Goal: Task Accomplishment & Management: Manage account settings

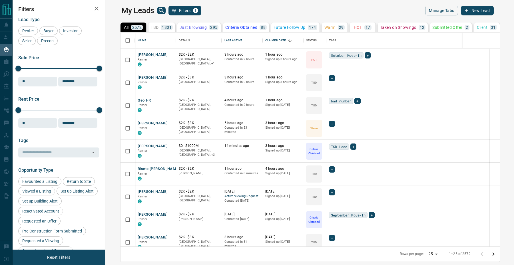
click at [224, 39] on div "Last Active" at bounding box center [233, 41] width 18 height 16
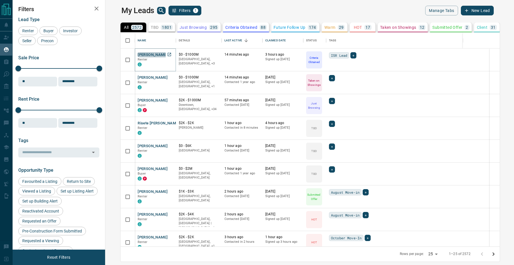
click at [140, 54] on button "[PERSON_NAME]" at bounding box center [153, 54] width 30 height 5
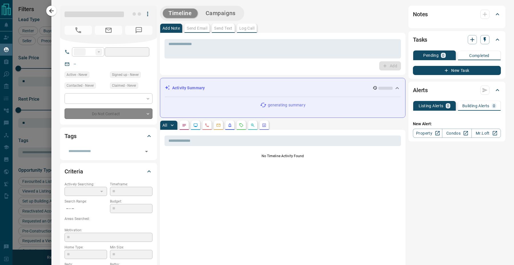
type input "**"
type input "**********"
type input "*"
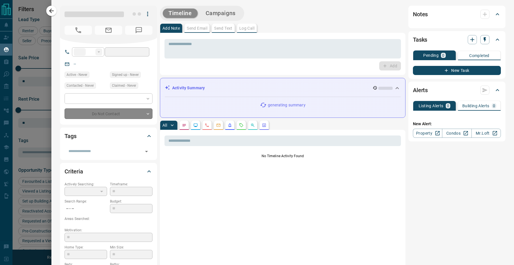
type input "**********"
type input "*******"
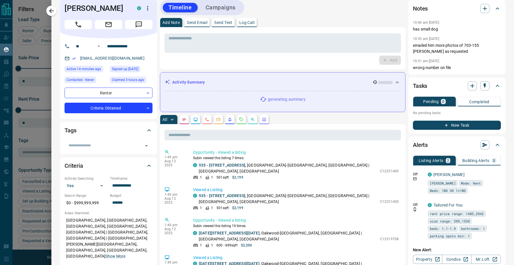
scroll to position [0, 0]
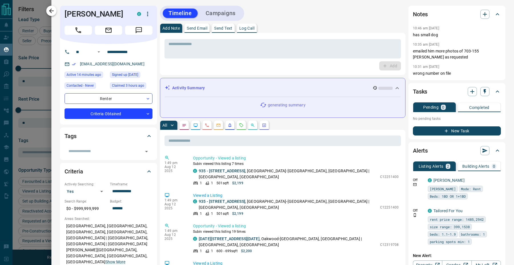
click at [55, 11] on icon "button" at bounding box center [51, 10] width 7 height 7
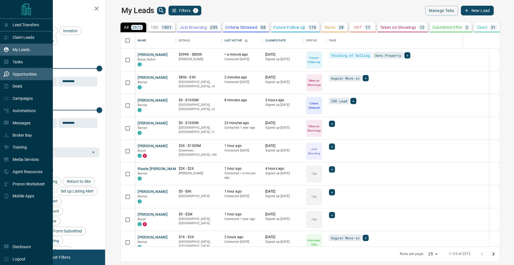
click at [12, 73] on div "Opportunities" at bounding box center [19, 73] width 33 height 9
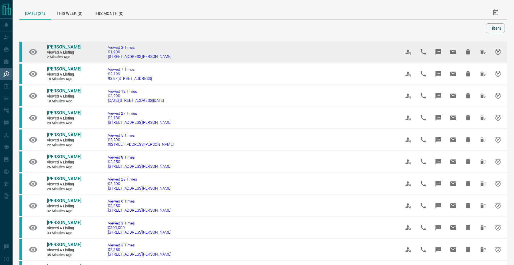
click at [59, 49] on span "[PERSON_NAME]" at bounding box center [64, 46] width 35 height 5
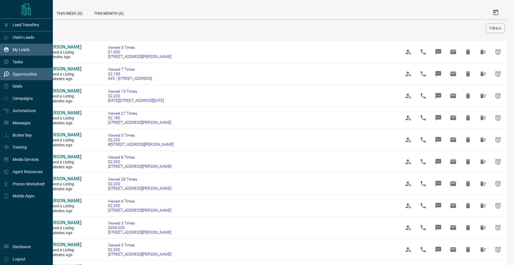
click at [8, 46] on div "My Leads" at bounding box center [16, 49] width 26 height 9
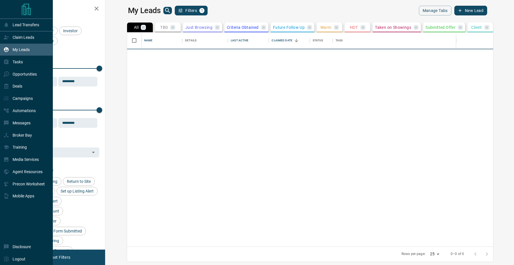
scroll to position [214, 406]
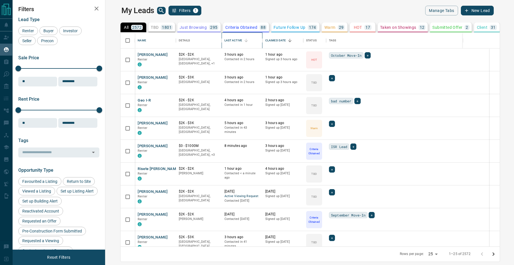
click at [239, 42] on div "Last Active" at bounding box center [241, 41] width 35 height 16
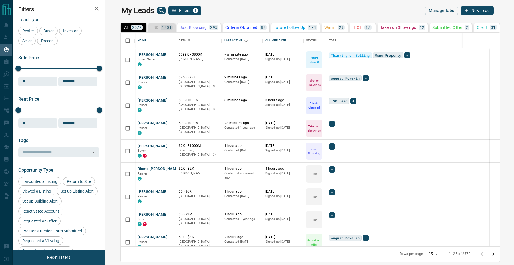
click at [162, 27] on p "1801" at bounding box center [167, 27] width 10 height 4
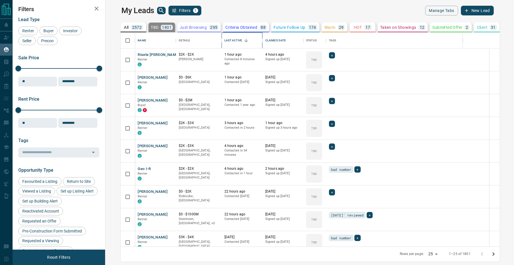
click at [224, 38] on div "Last Active" at bounding box center [233, 41] width 18 height 16
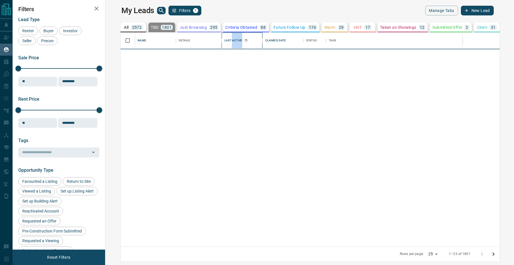
click at [224, 38] on div "Last Active" at bounding box center [233, 41] width 18 height 16
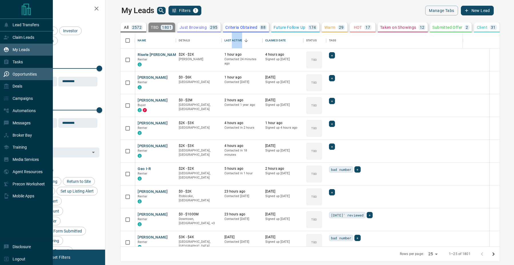
click at [15, 79] on div "Opportunities" at bounding box center [19, 73] width 33 height 9
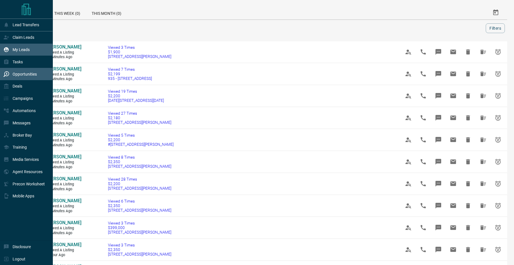
click at [7, 46] on div "My Leads" at bounding box center [16, 49] width 26 height 9
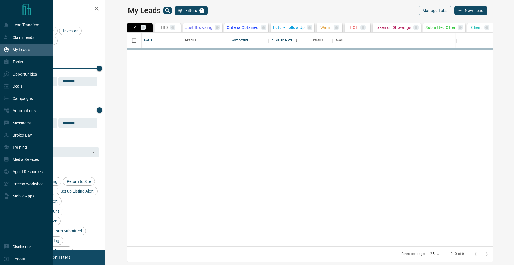
scroll to position [214, 406]
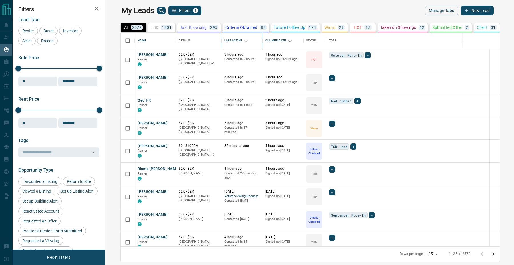
click at [224, 41] on div "Last Active" at bounding box center [233, 41] width 18 height 16
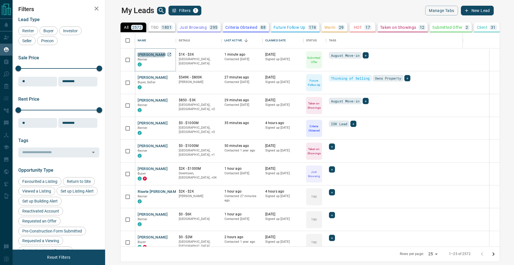
click at [138, 53] on button "[PERSON_NAME]" at bounding box center [153, 54] width 30 height 5
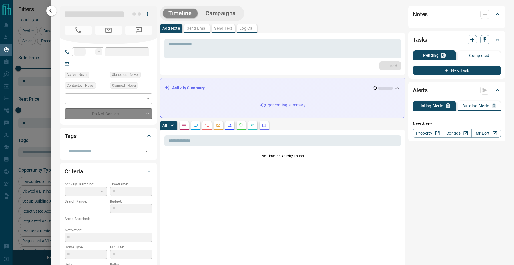
type input "**"
type input "**********"
type input "*"
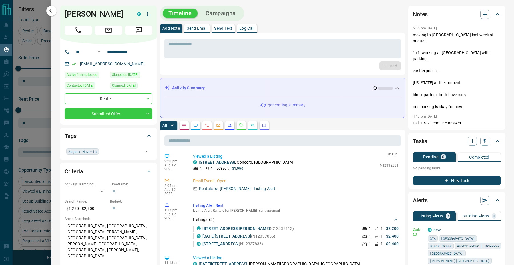
scroll to position [0, 0]
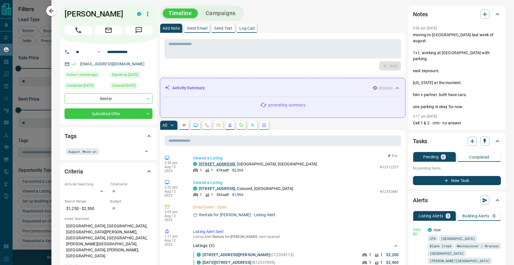
click at [233, 163] on link "[STREET_ADDRESS]" at bounding box center [217, 164] width 36 height 5
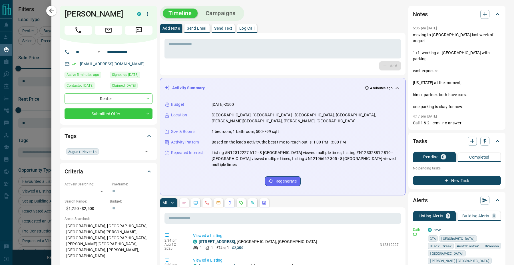
scroll to position [33, 0]
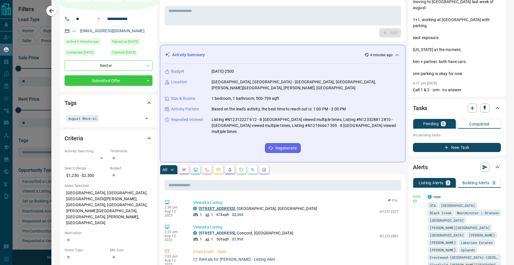
click at [210, 206] on link "[STREET_ADDRESS]" at bounding box center [217, 208] width 36 height 5
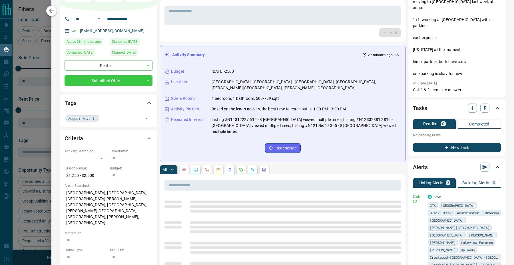
click at [51, 11] on icon "button" at bounding box center [51, 11] width 5 height 5
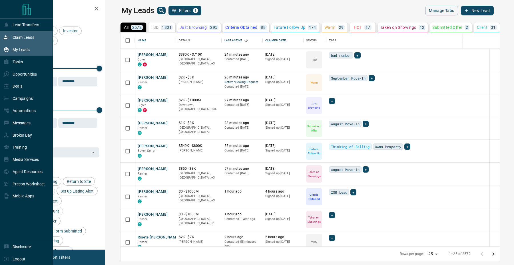
click at [8, 38] on icon at bounding box center [6, 38] width 6 height 6
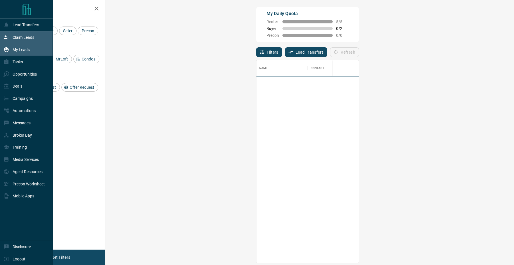
scroll to position [203, 396]
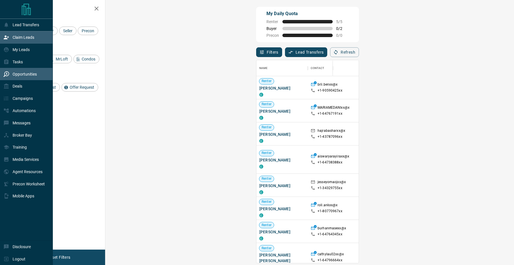
click at [23, 72] on div "Opportunities" at bounding box center [19, 73] width 33 height 9
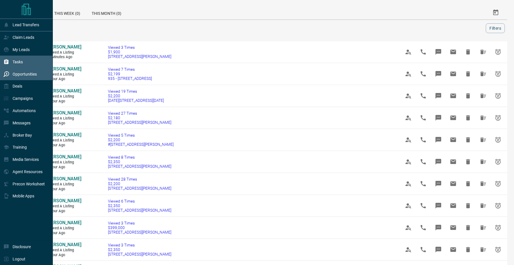
click at [25, 66] on div "Tasks" at bounding box center [26, 62] width 53 height 12
